Goal: Task Accomplishment & Management: Use online tool/utility

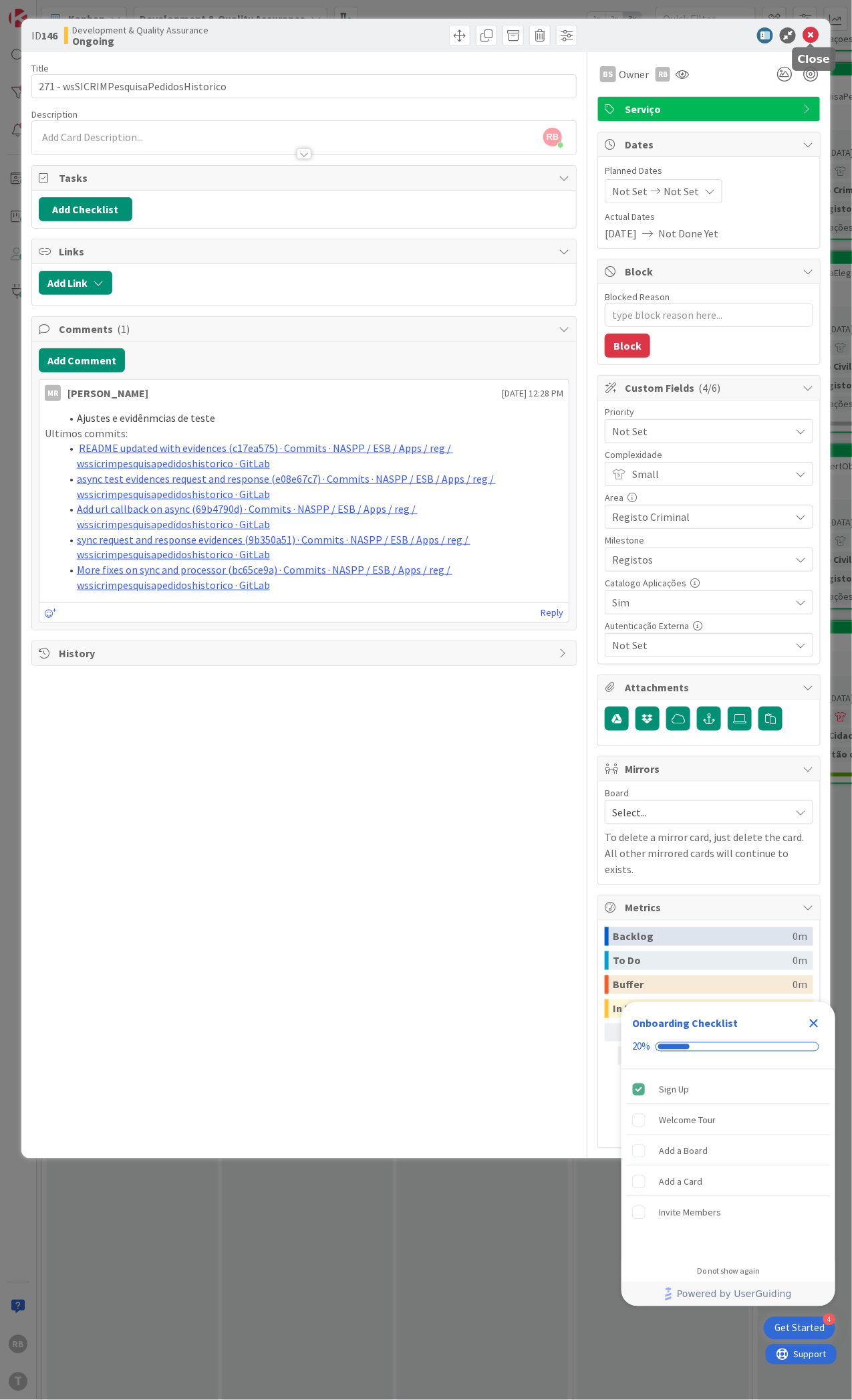
click at [808, 35] on icon at bounding box center [810, 35] width 16 height 16
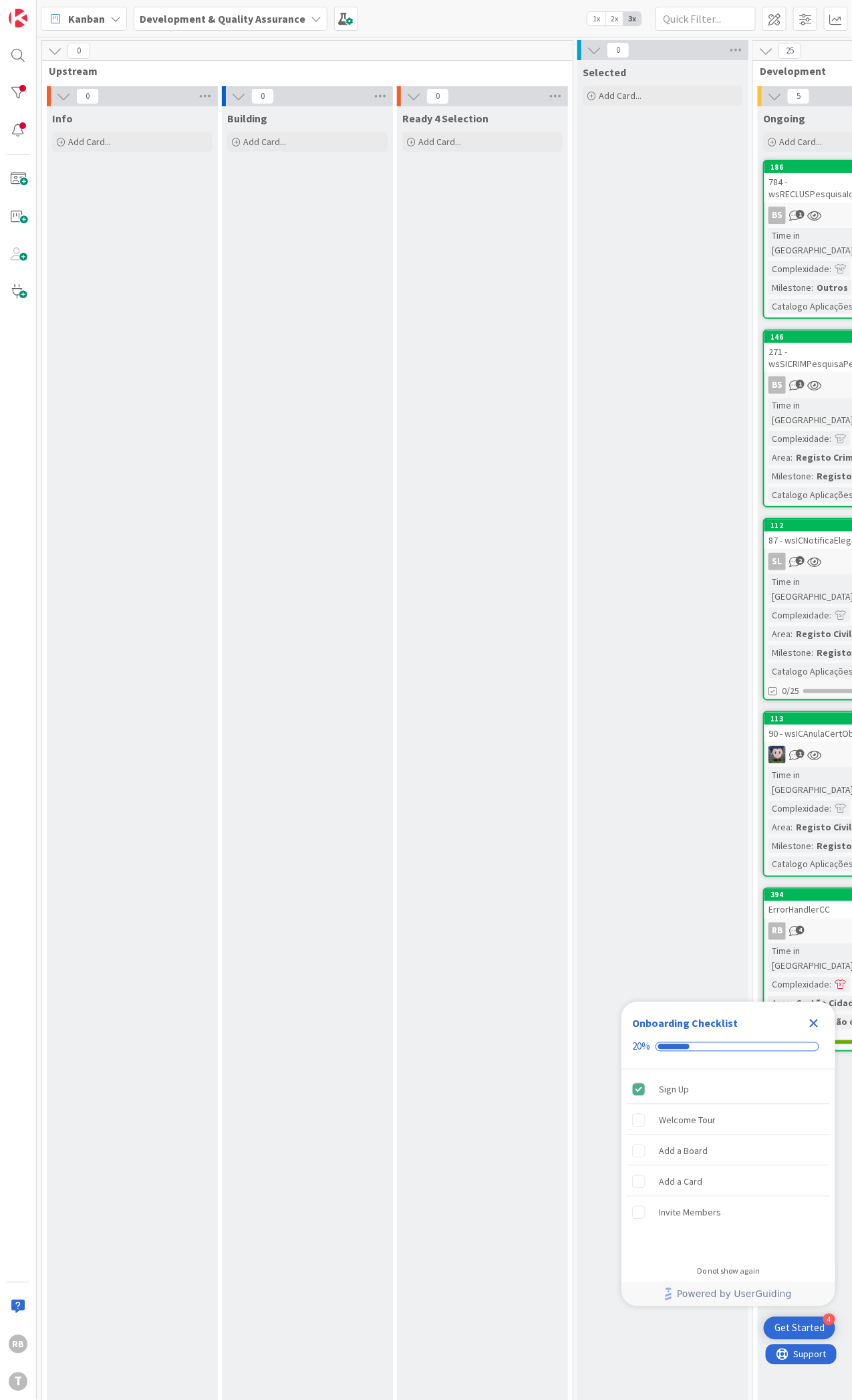
click at [821, 1030] on icon "Close Checklist" at bounding box center [814, 1023] width 16 height 16
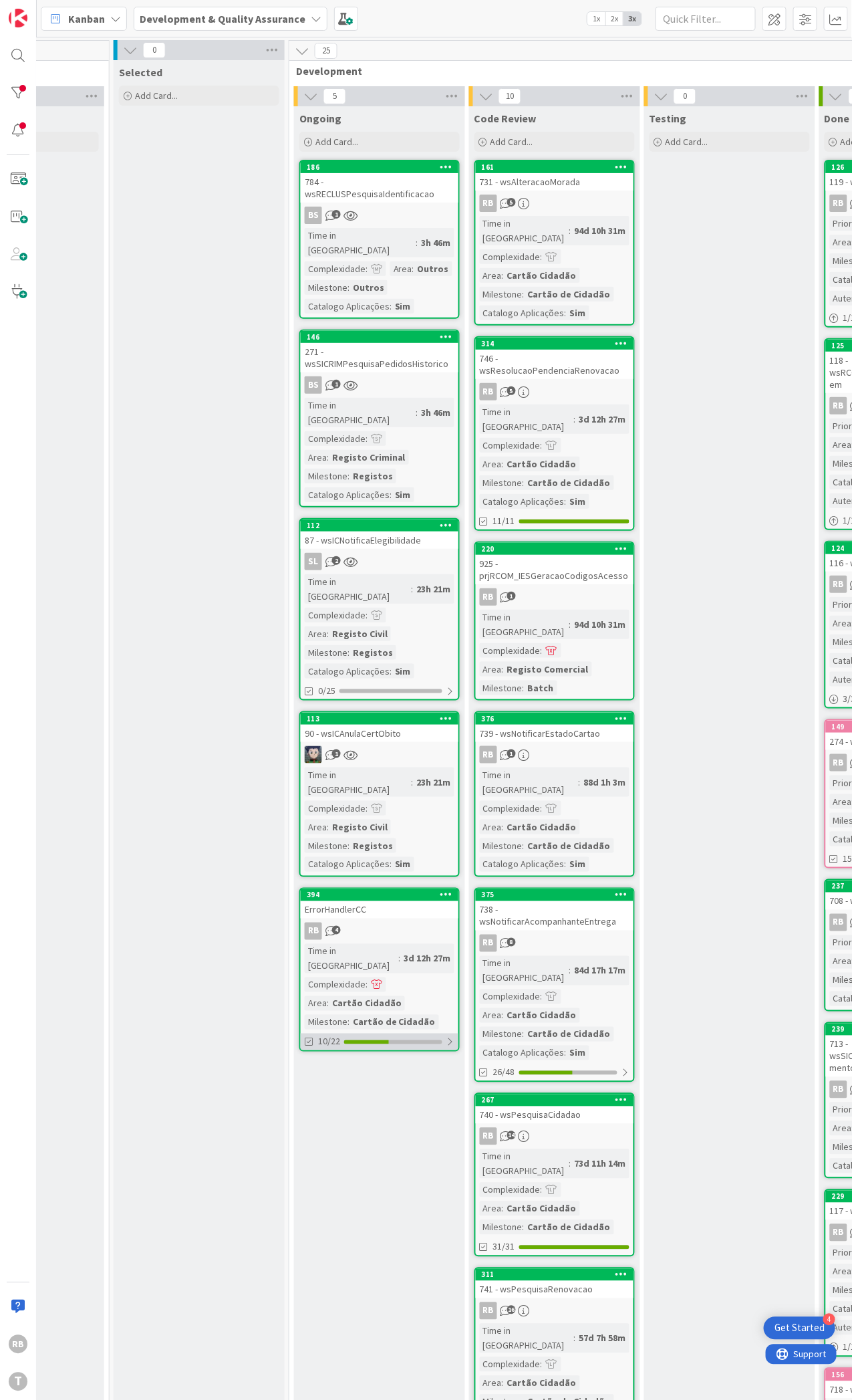
scroll to position [0, 466]
click at [371, 923] on div "RB 4" at bounding box center [377, 931] width 158 height 17
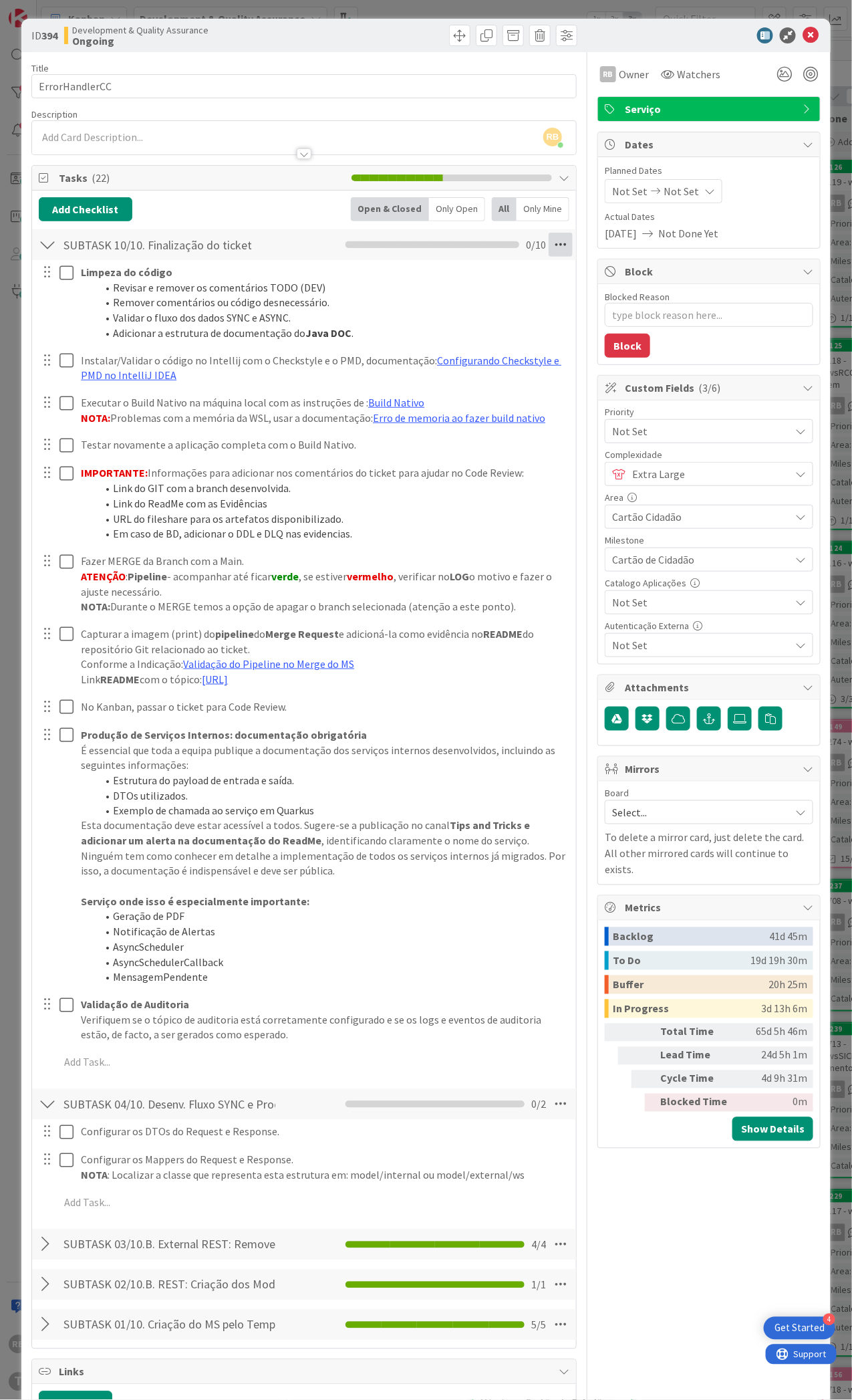
click at [550, 245] on icon at bounding box center [561, 245] width 24 height 24
click at [458, 365] on link "Delete Checklist" at bounding box center [469, 372] width 200 height 20
click at [389, 302] on button "Delete" at bounding box center [407, 309] width 50 height 24
type textarea "x"
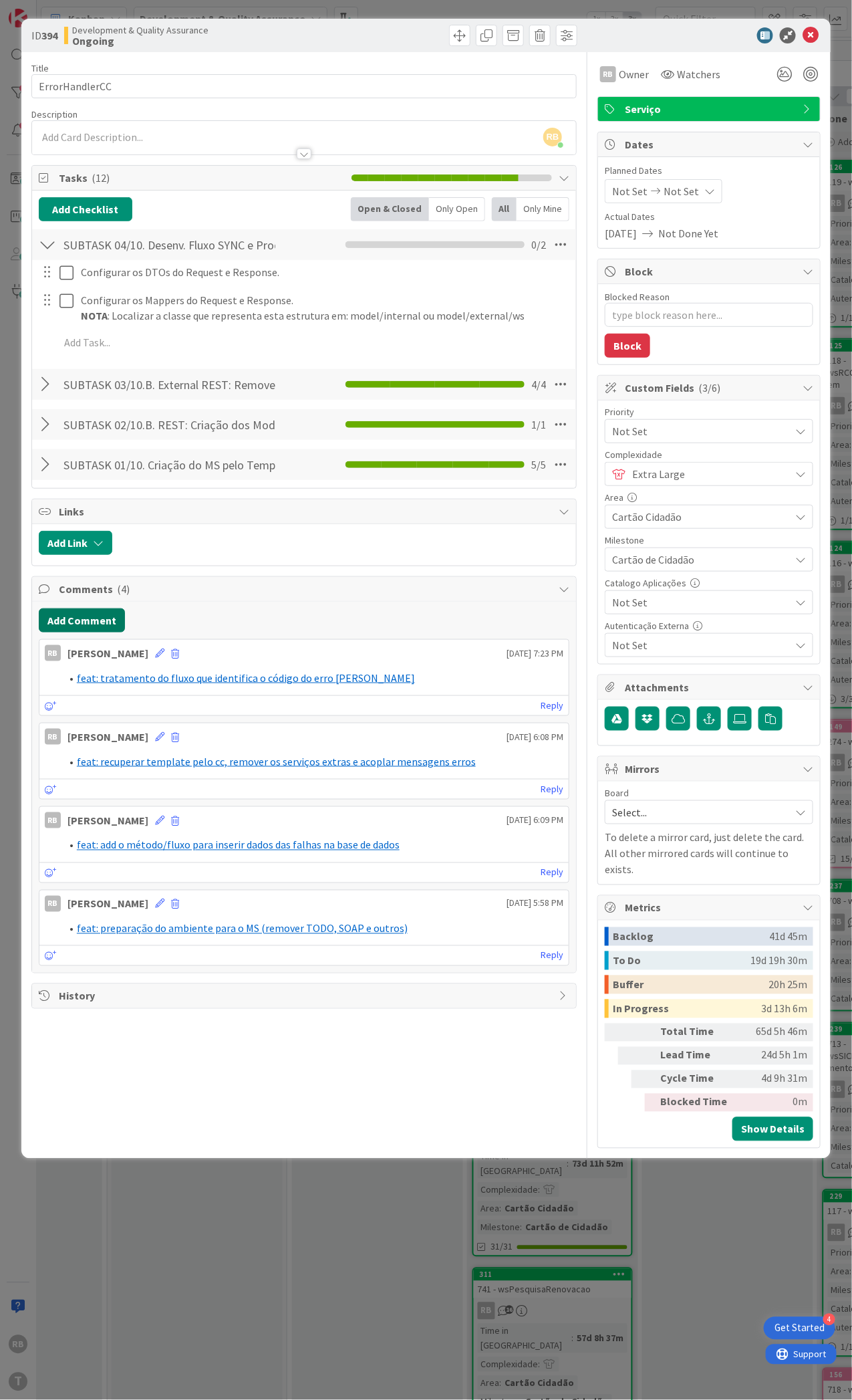
click at [78, 612] on button "Add Comment" at bounding box center [82, 620] width 86 height 24
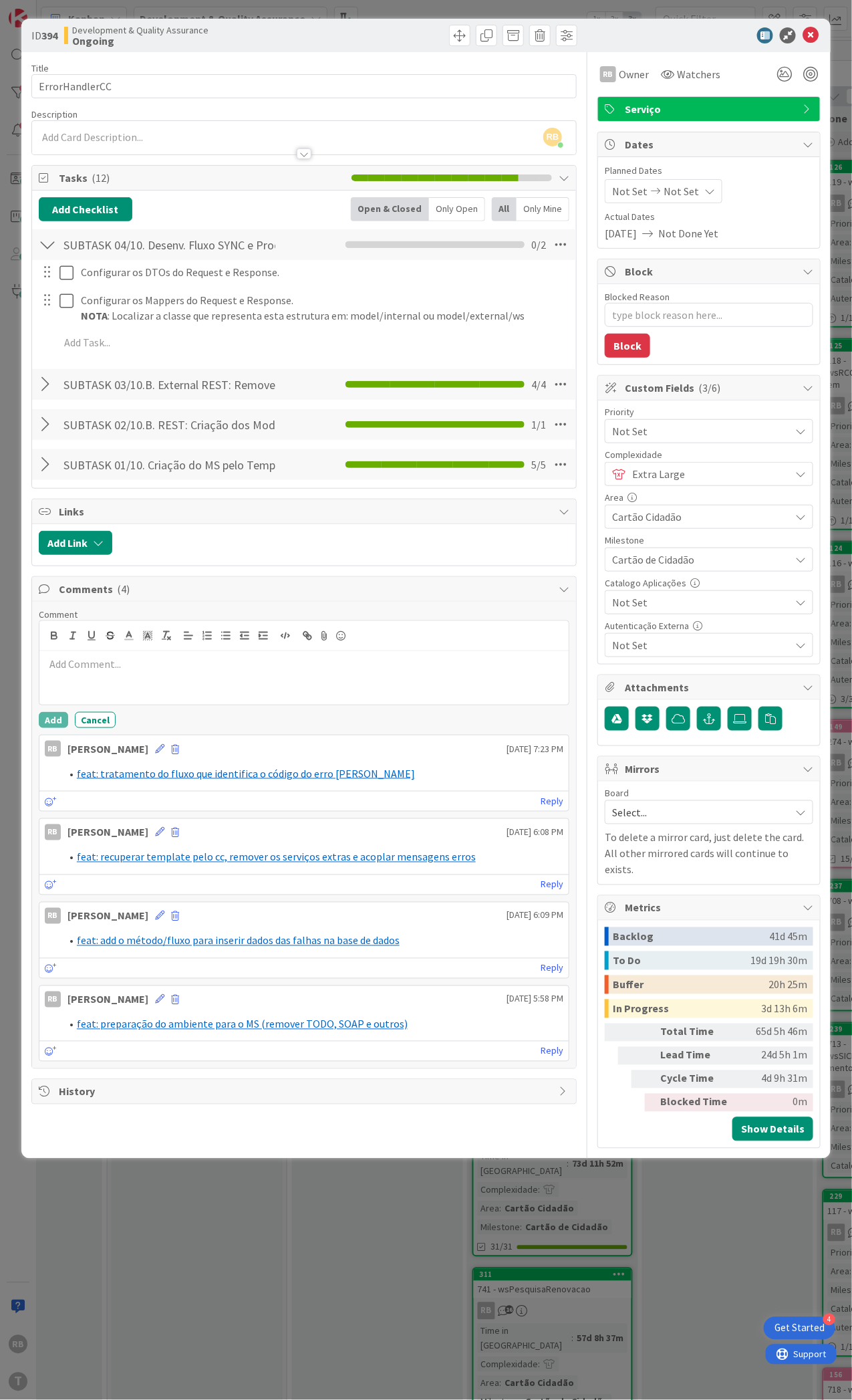
click at [108, 671] on p at bounding box center [304, 664] width 519 height 15
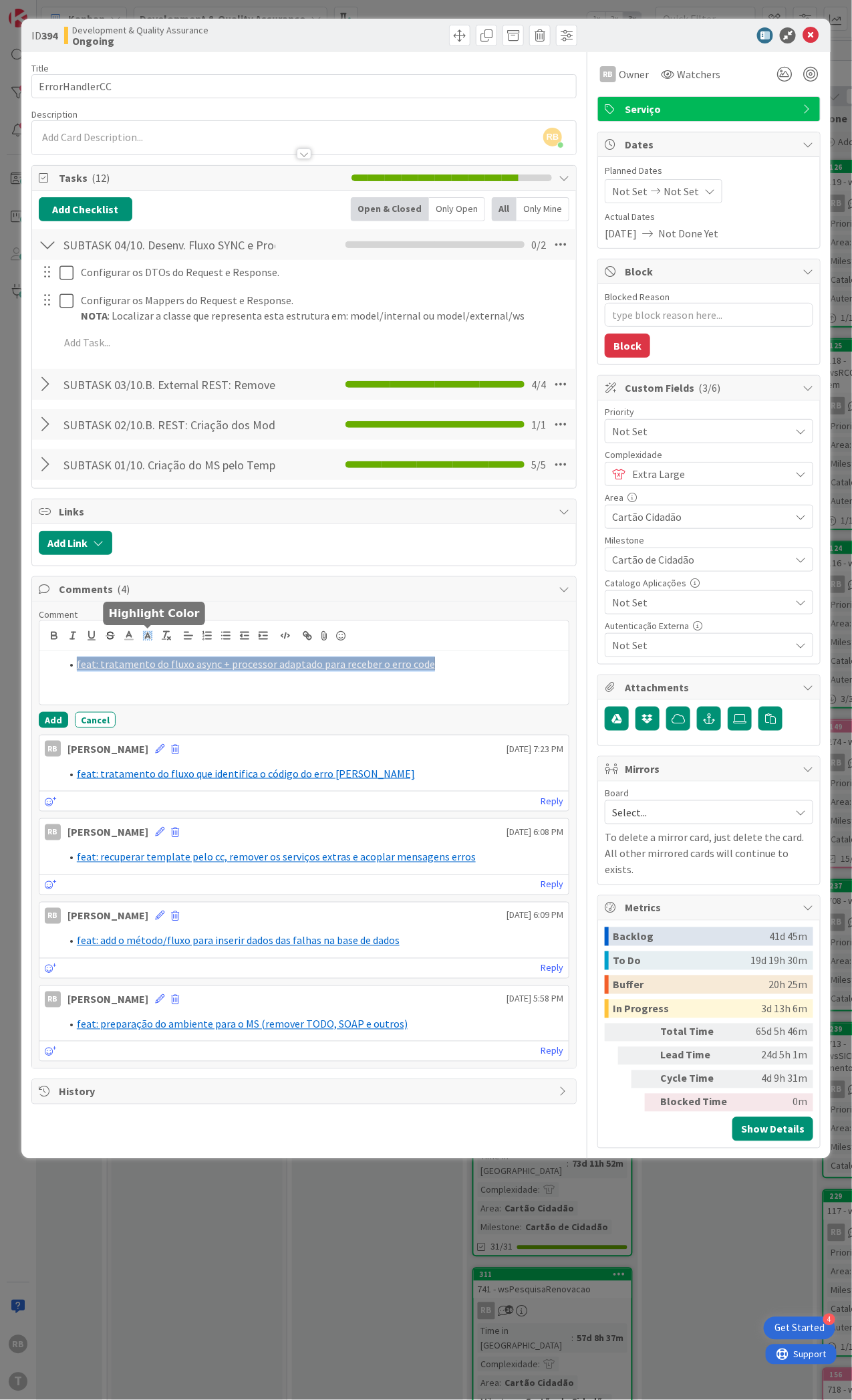
click at [148, 637] on line at bounding box center [147, 637] width 3 height 0
click at [154, 670] on span at bounding box center [149, 666] width 10 height 11
click at [127, 636] on line at bounding box center [128, 636] width 3 height 0
click at [194, 653] on span at bounding box center [197, 653] width 10 height 11
click at [255, 686] on div "feat: tratamento do fluxo async + processor adaptado para receber o erro code" at bounding box center [304, 677] width 530 height 53
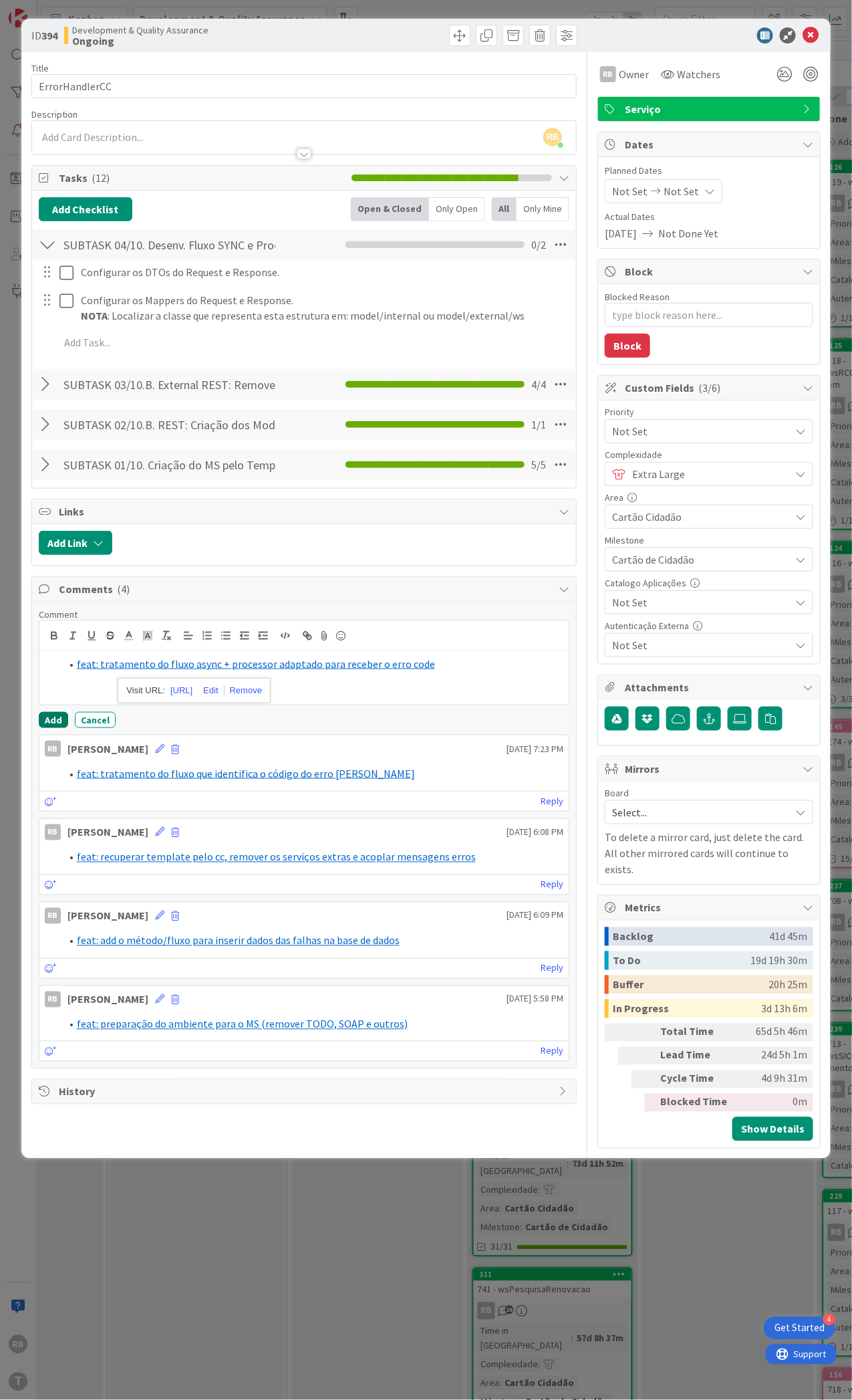
click at [44, 720] on button "Add" at bounding box center [53, 720] width 29 height 16
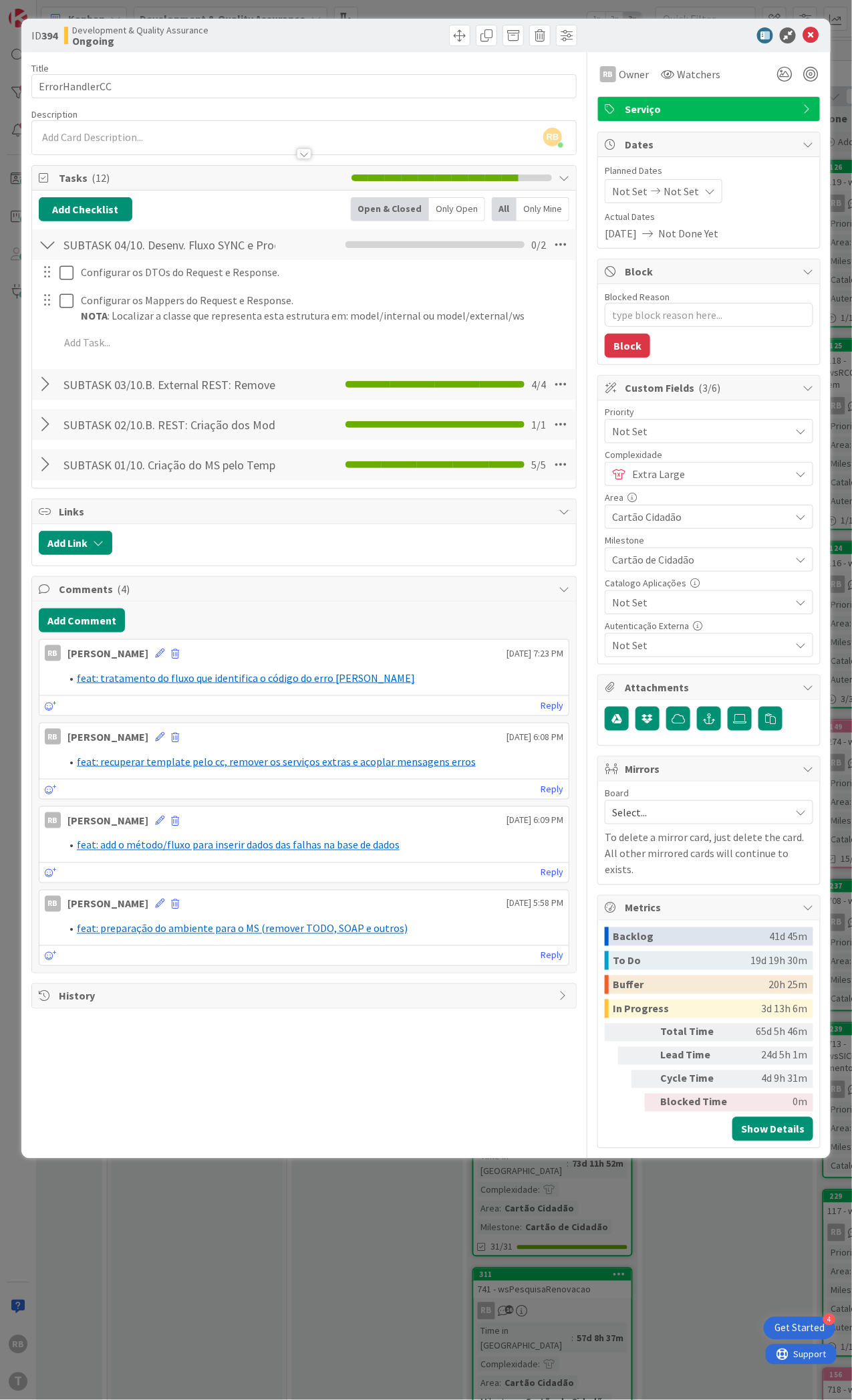
type textarea "x"
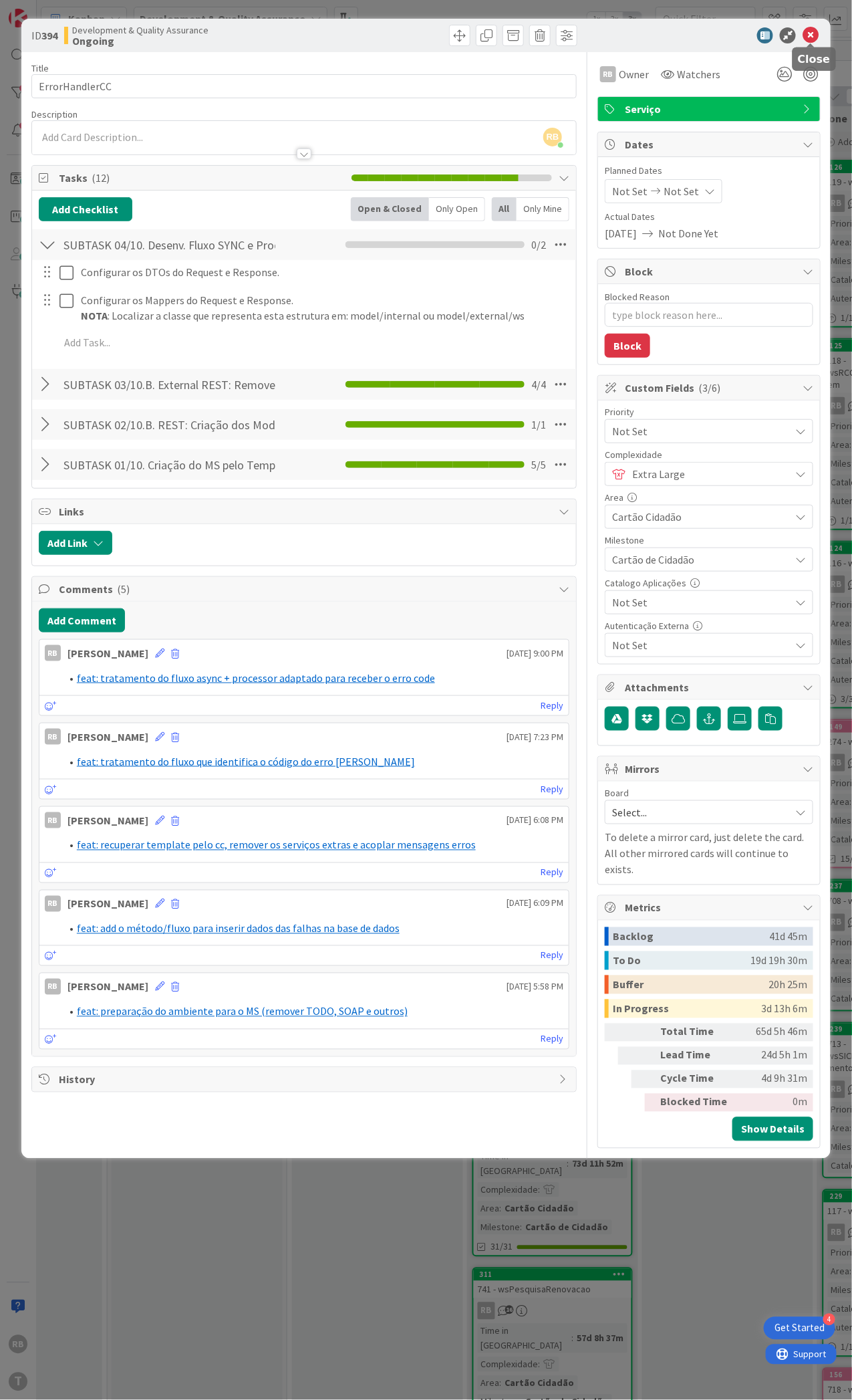
click at [812, 38] on icon at bounding box center [810, 35] width 16 height 16
